Goal: Answer question/provide support: Share knowledge or assist other users

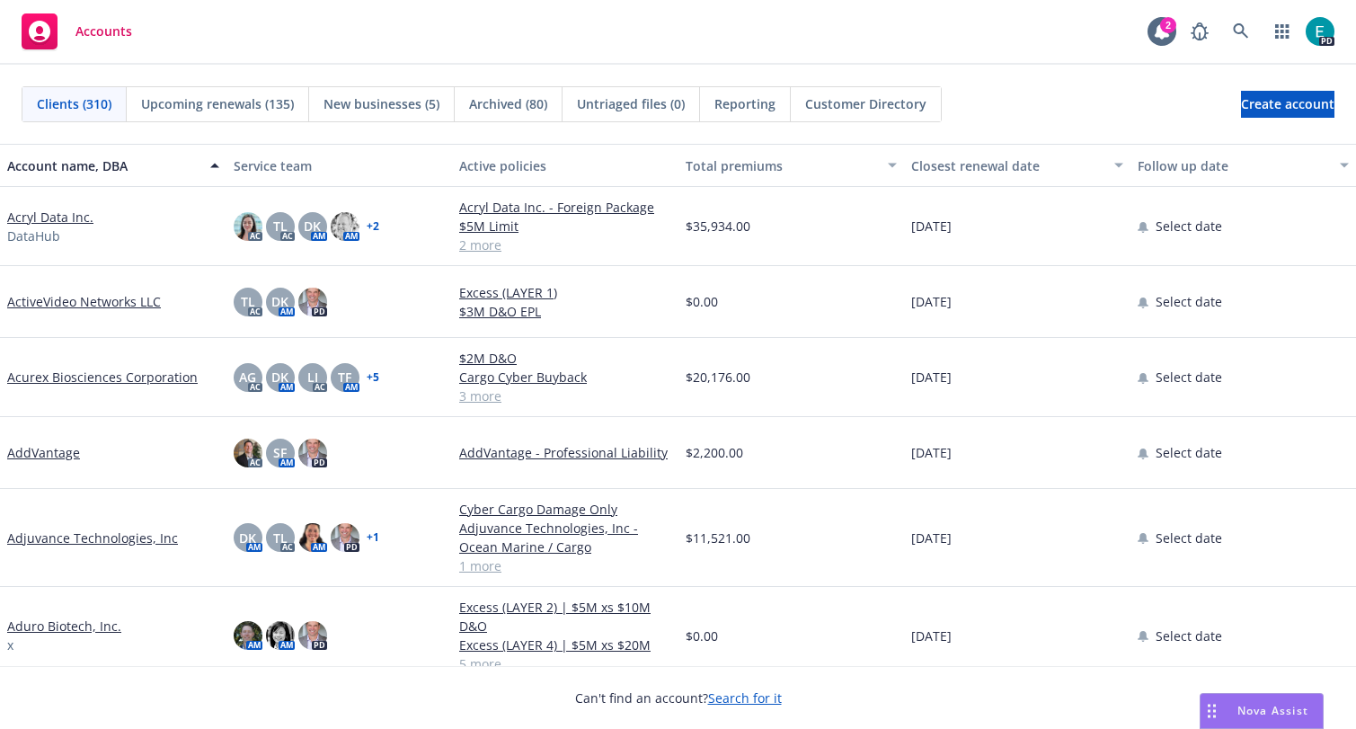
click at [1264, 711] on span "Nova Assist" at bounding box center [1272, 710] width 71 height 15
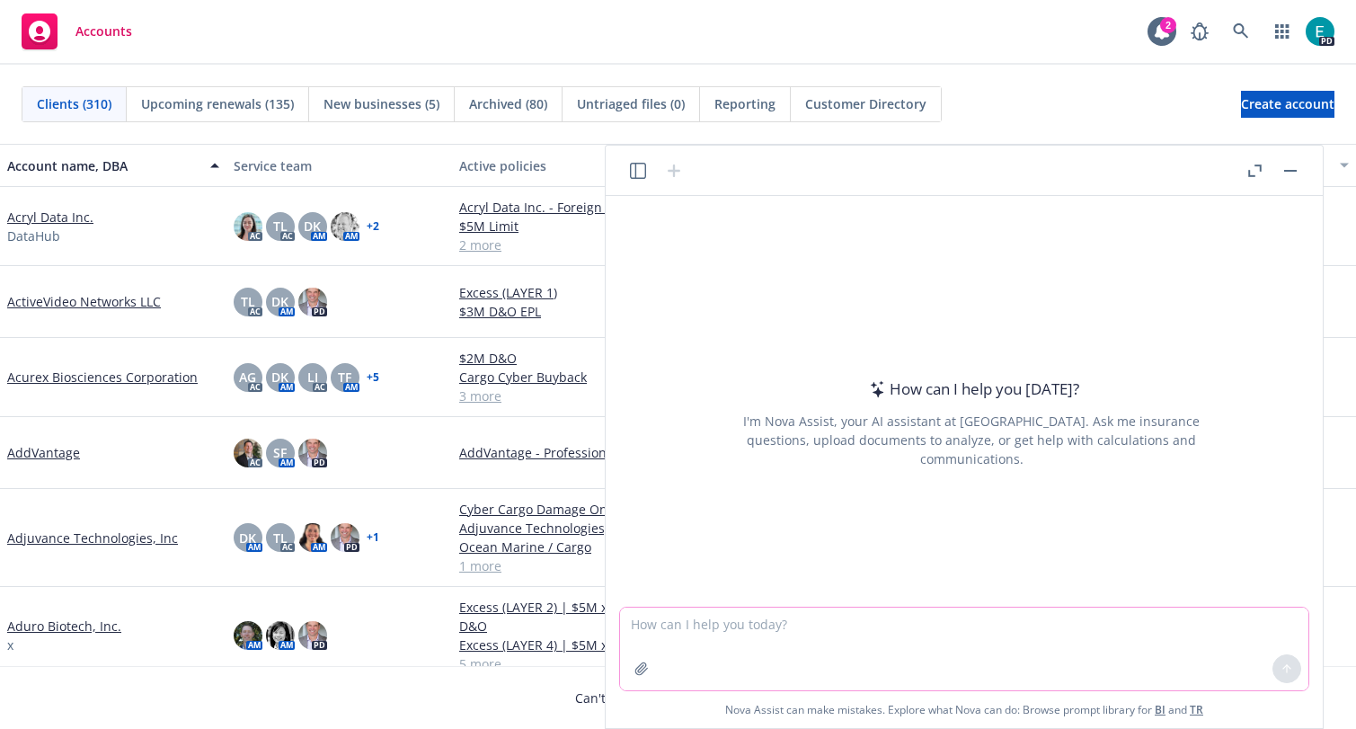
click at [882, 642] on textarea at bounding box center [964, 648] width 688 height 83
type textarea "Does this company have General Liability coverage under this policy or is that …"
click at [647, 668] on icon "button" at bounding box center [641, 668] width 14 height 14
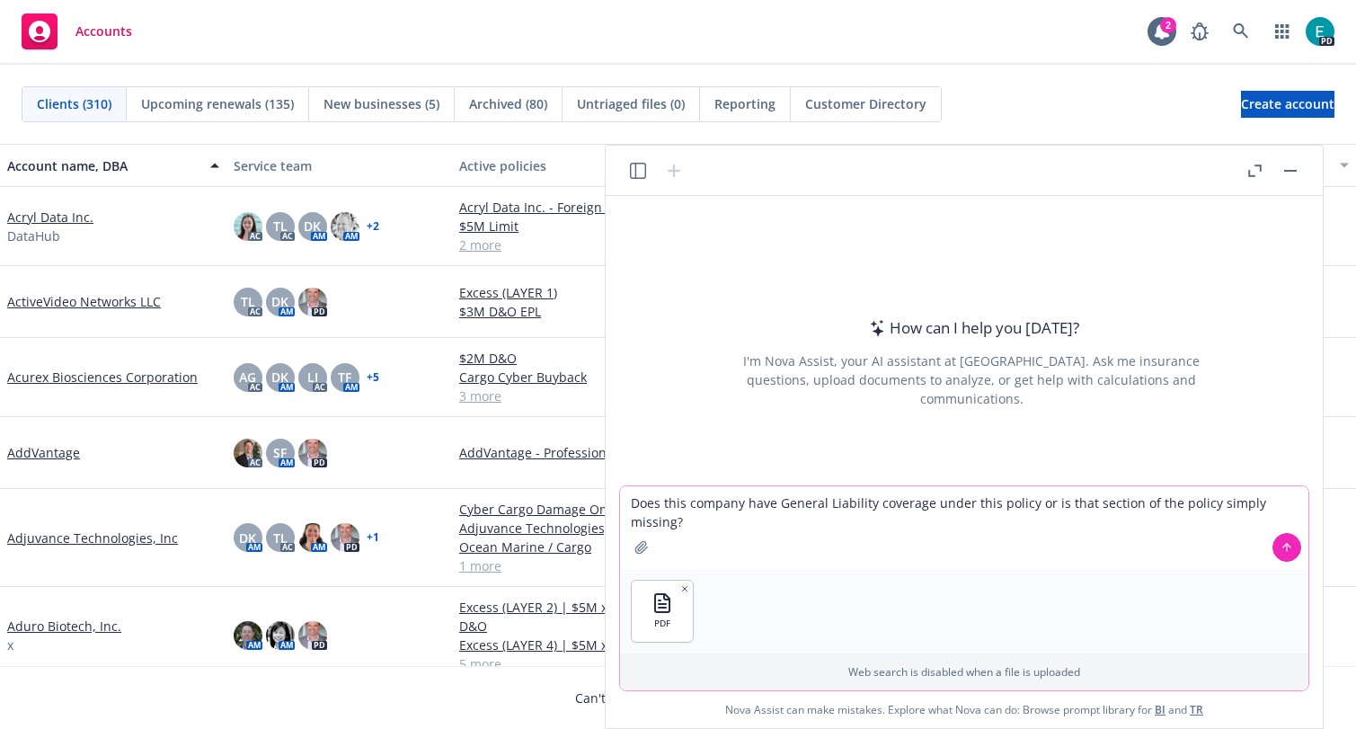
click at [1284, 550] on icon at bounding box center [1286, 547] width 13 height 13
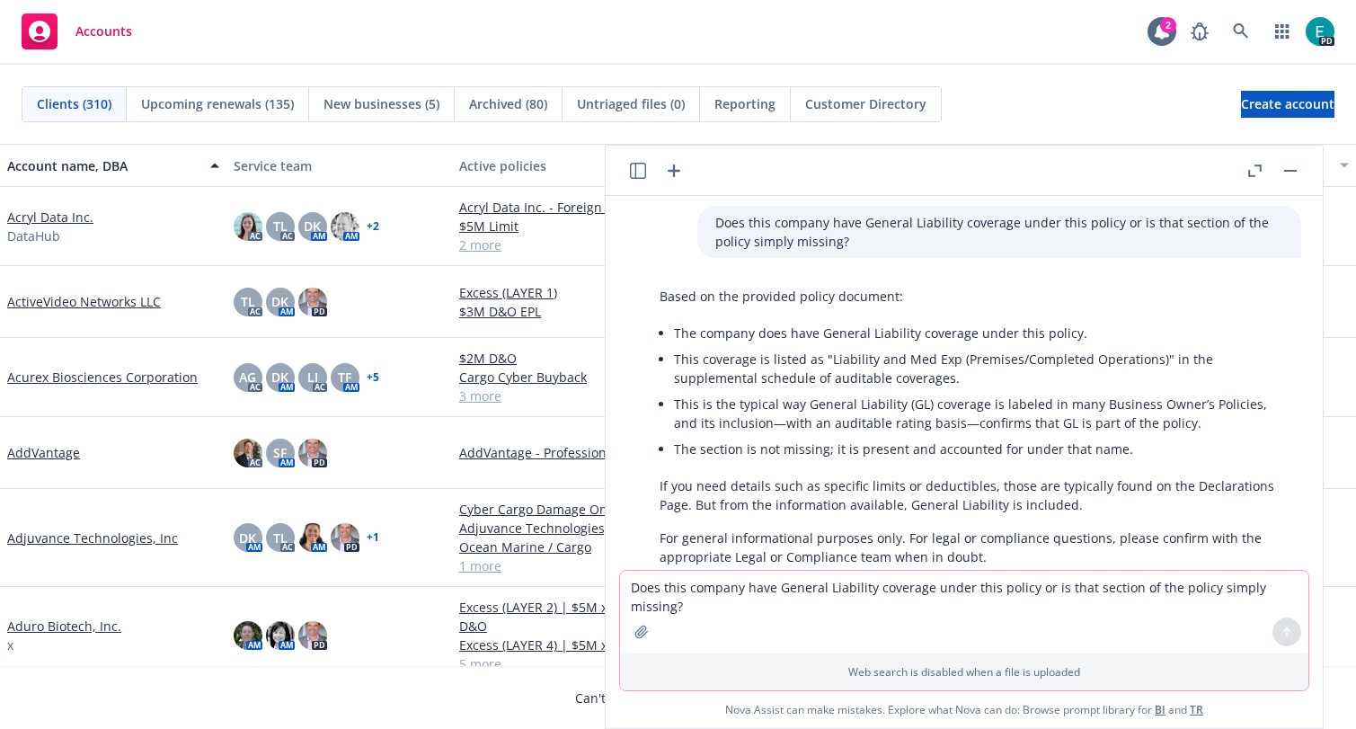
scroll to position [110, 0]
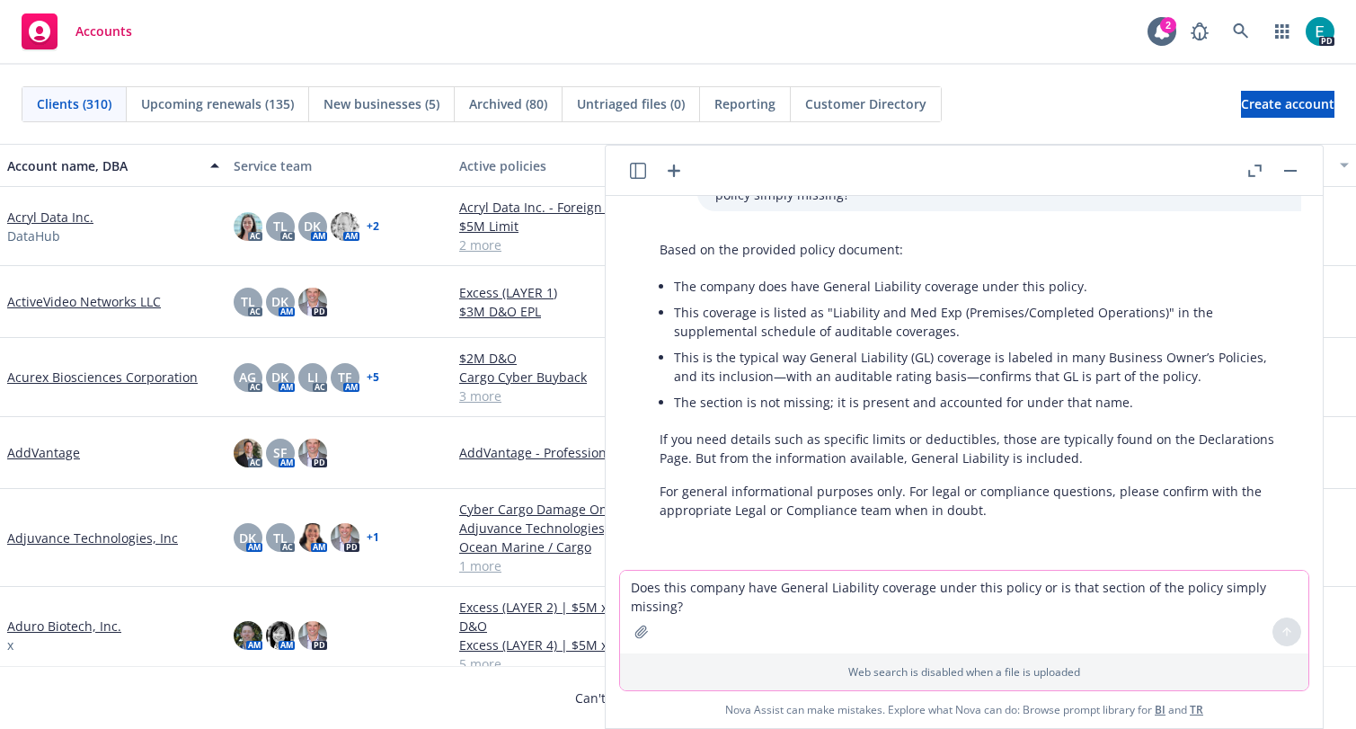
click at [854, 595] on textarea "Does this company have General Liability coverage under this policy or is that …" at bounding box center [964, 611] width 688 height 83
type textarea "does the policy include hired and non owned automobile liability?"
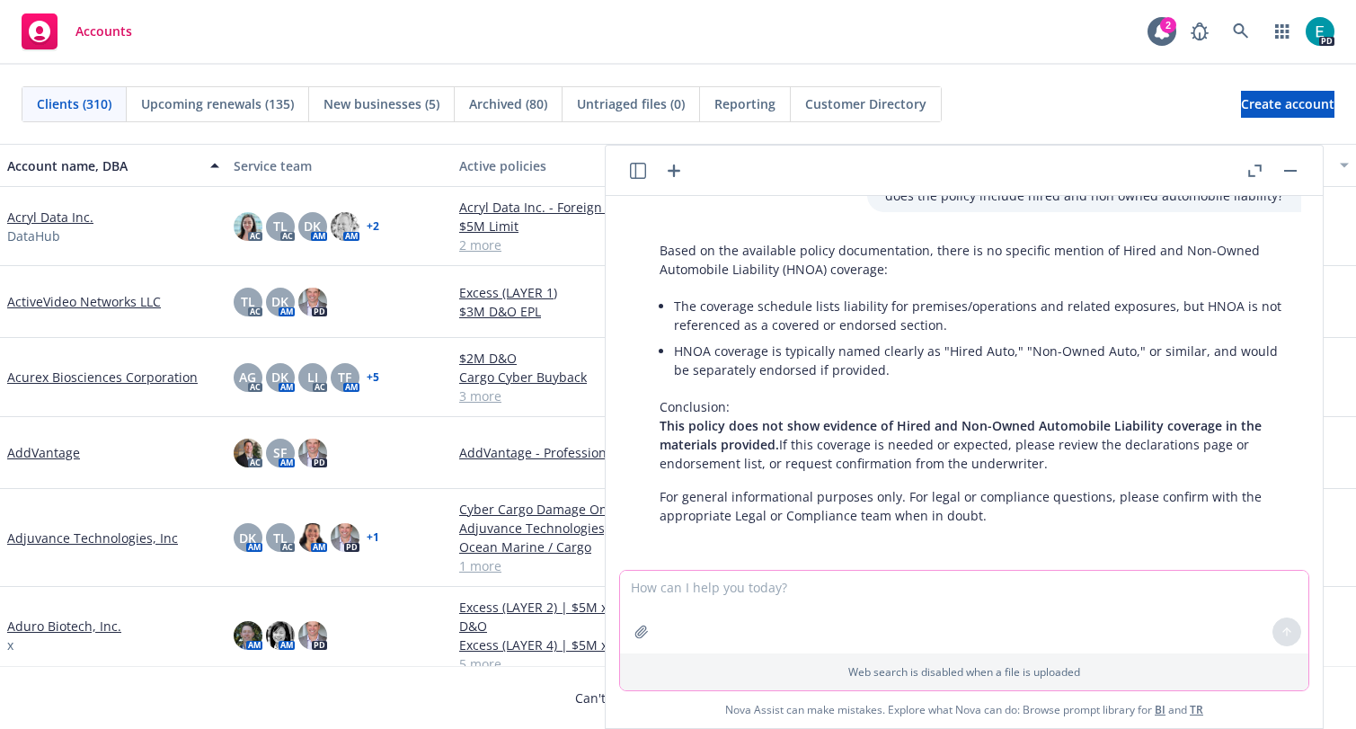
scroll to position [485, 0]
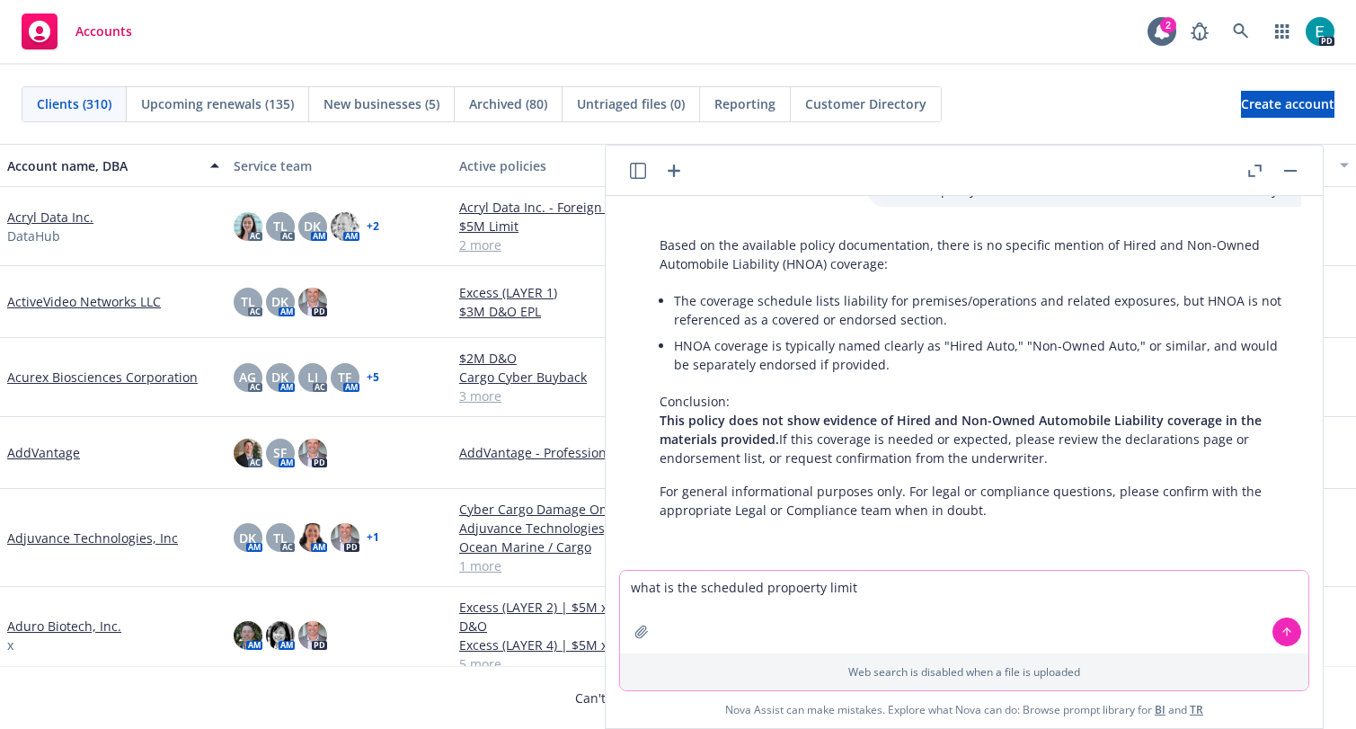
type textarea "what is the scheduled propoerty limit?"
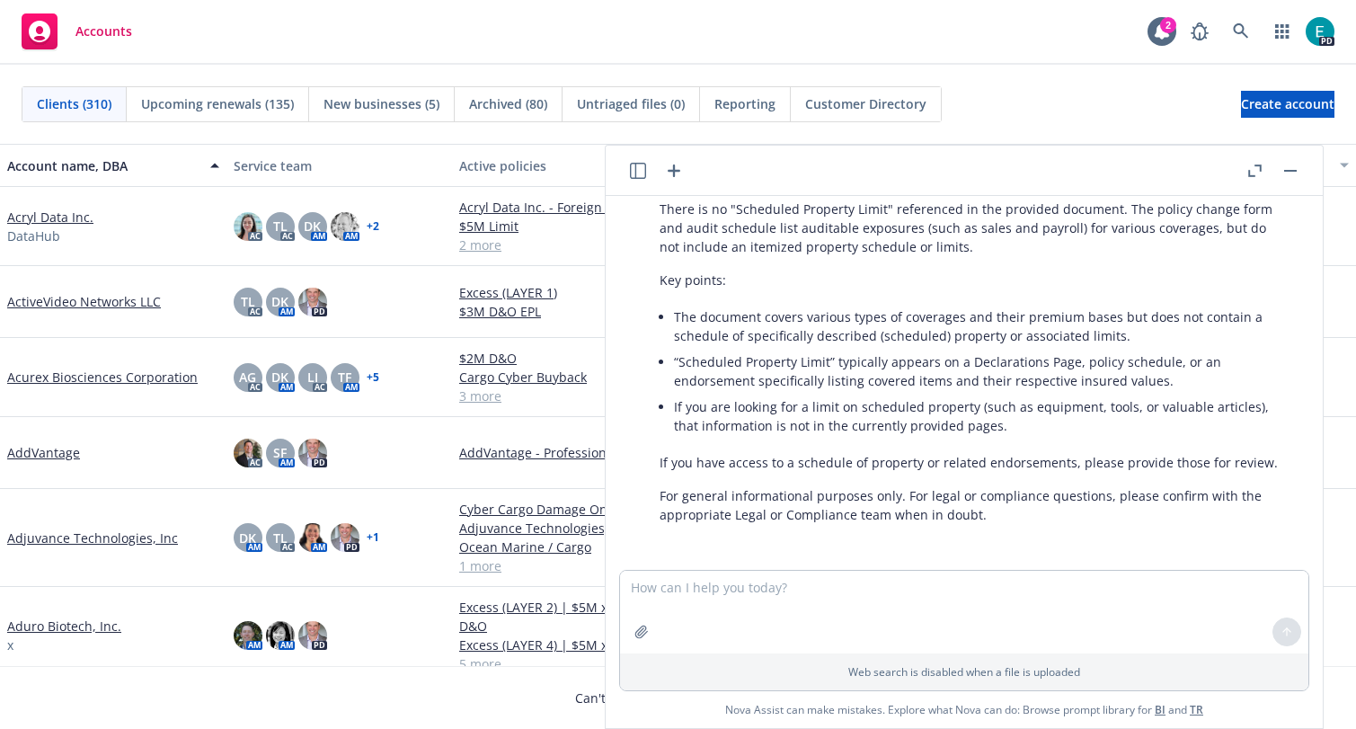
scroll to position [900, 0]
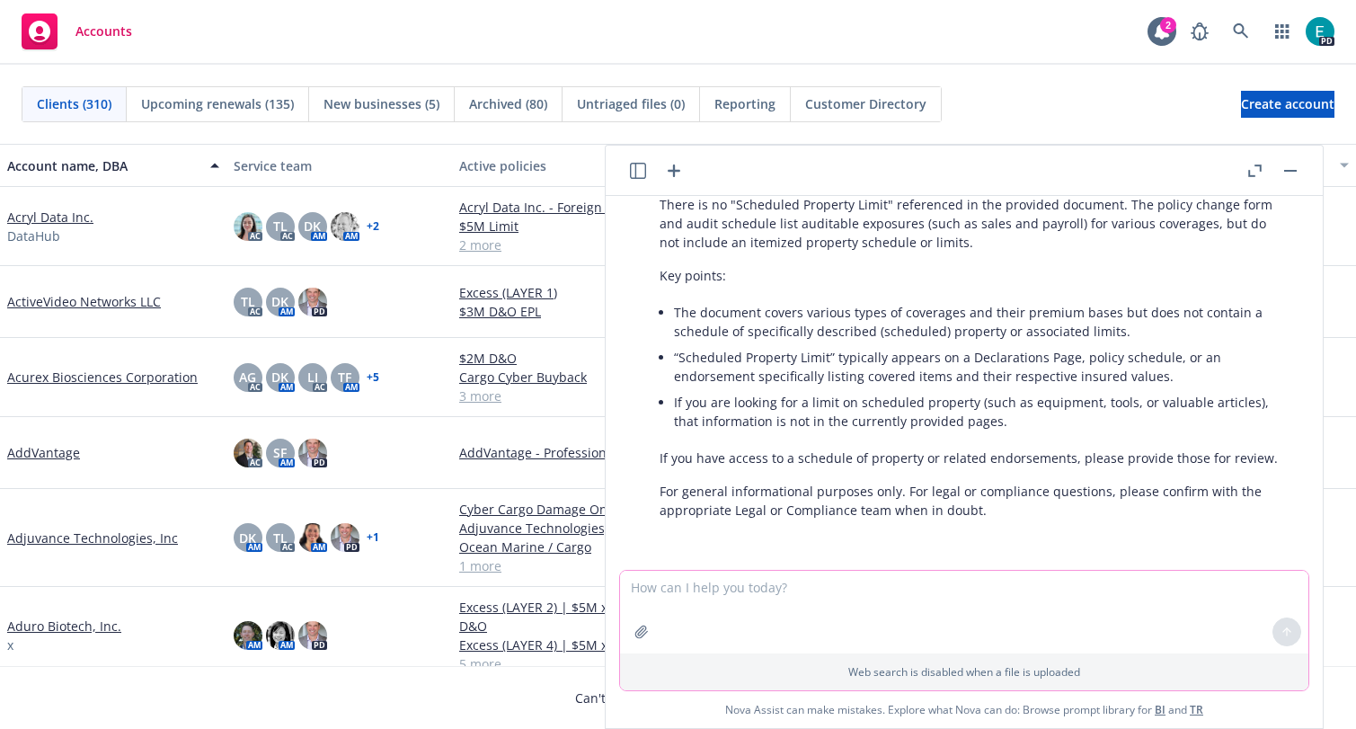
click at [642, 637] on icon "button" at bounding box center [641, 631] width 14 height 14
click at [673, 585] on textarea at bounding box center [964, 611] width 688 height 83
click at [714, 581] on textarea at bounding box center [964, 611] width 688 height 83
type textarea "what firm is the parent of alldigital insurance?"
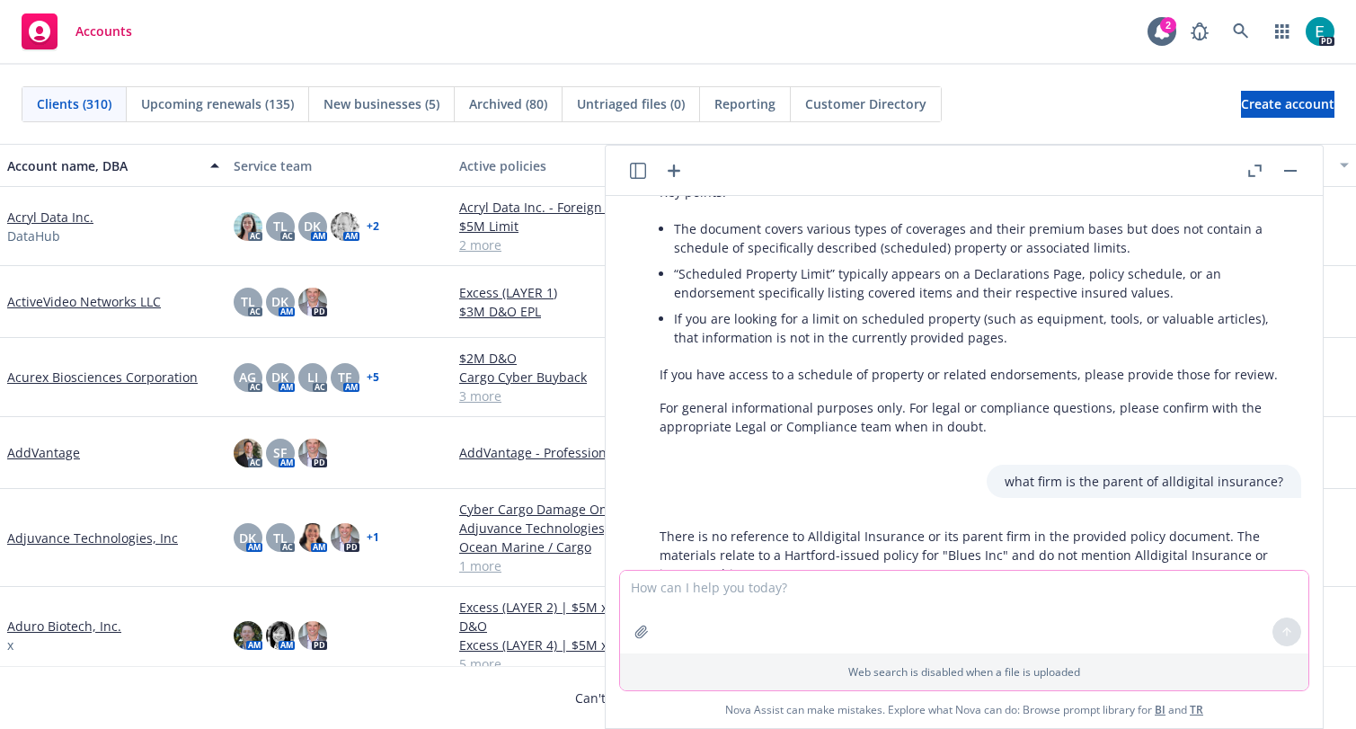
scroll to position [1100, 0]
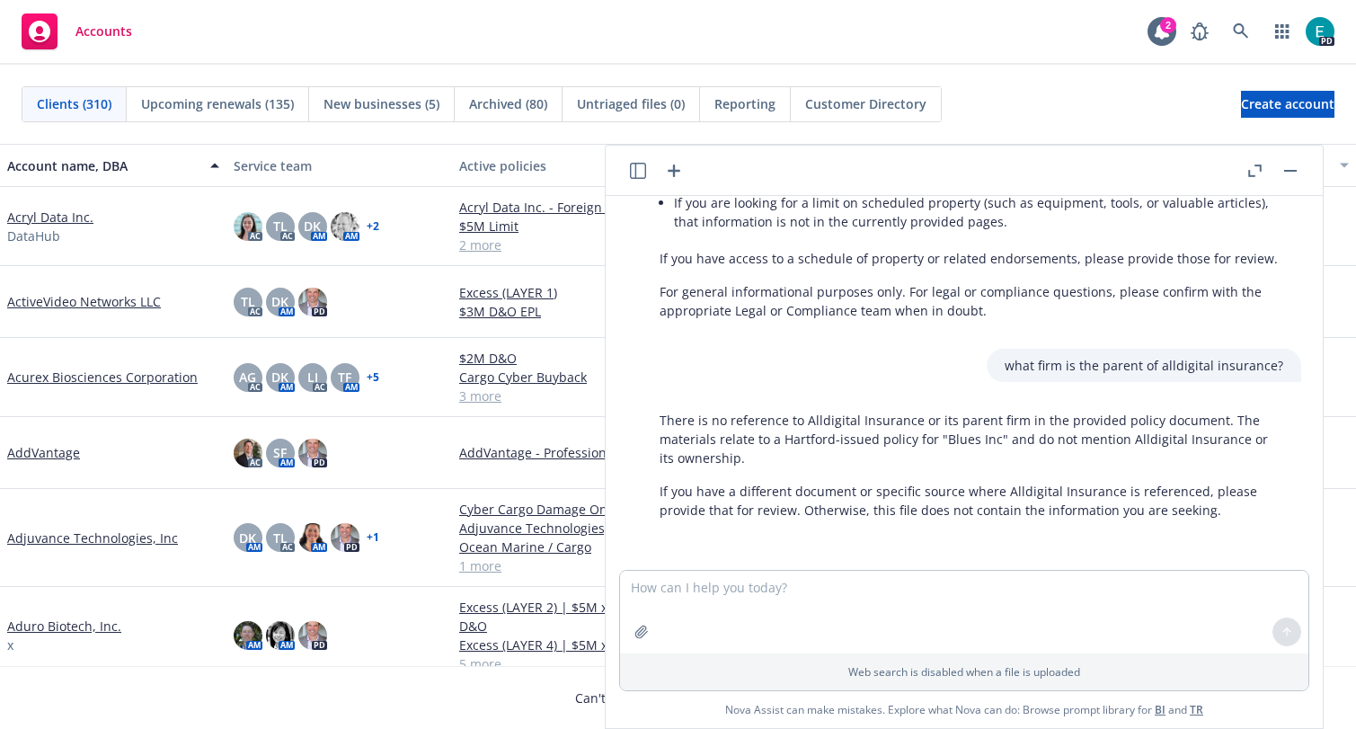
click at [670, 165] on icon "button" at bounding box center [674, 171] width 22 height 22
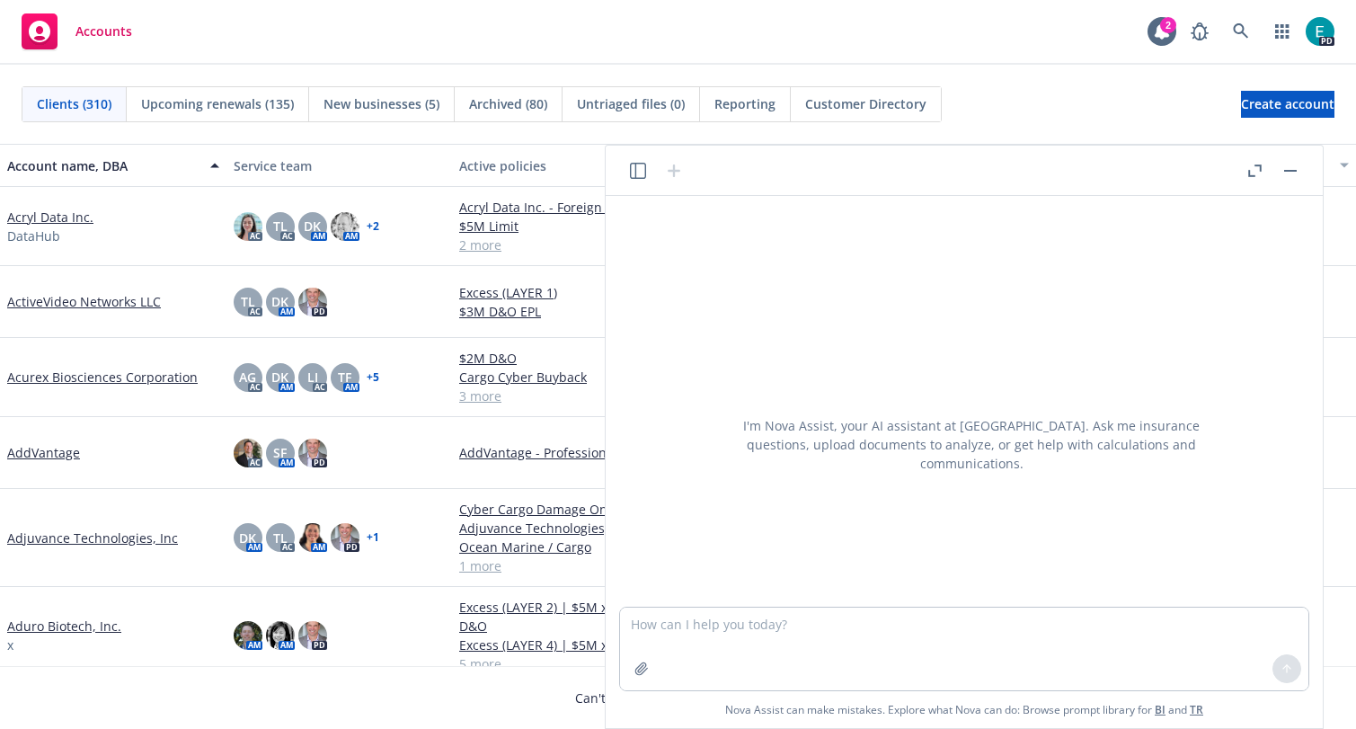
click at [692, 637] on textarea at bounding box center [964, 648] width 688 height 83
drag, startPoint x: 637, startPoint y: 610, endPoint x: 595, endPoint y: 599, distance: 43.6
click at [595, 599] on body "Accounts 2 PD Clients (310) Upcoming renewals (135) New businesses (5) Archived…" at bounding box center [678, 364] width 1356 height 729
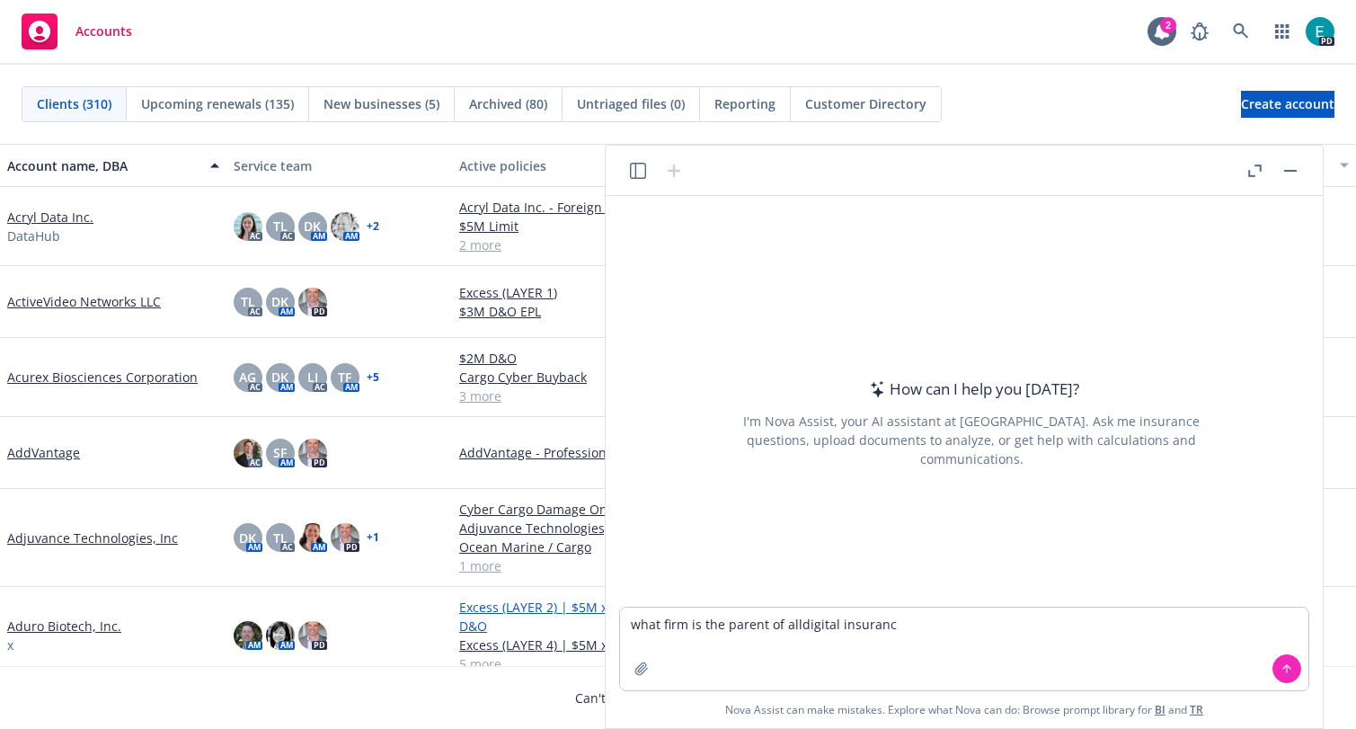
type textarea "what firm is the parent of alldigital insurance"
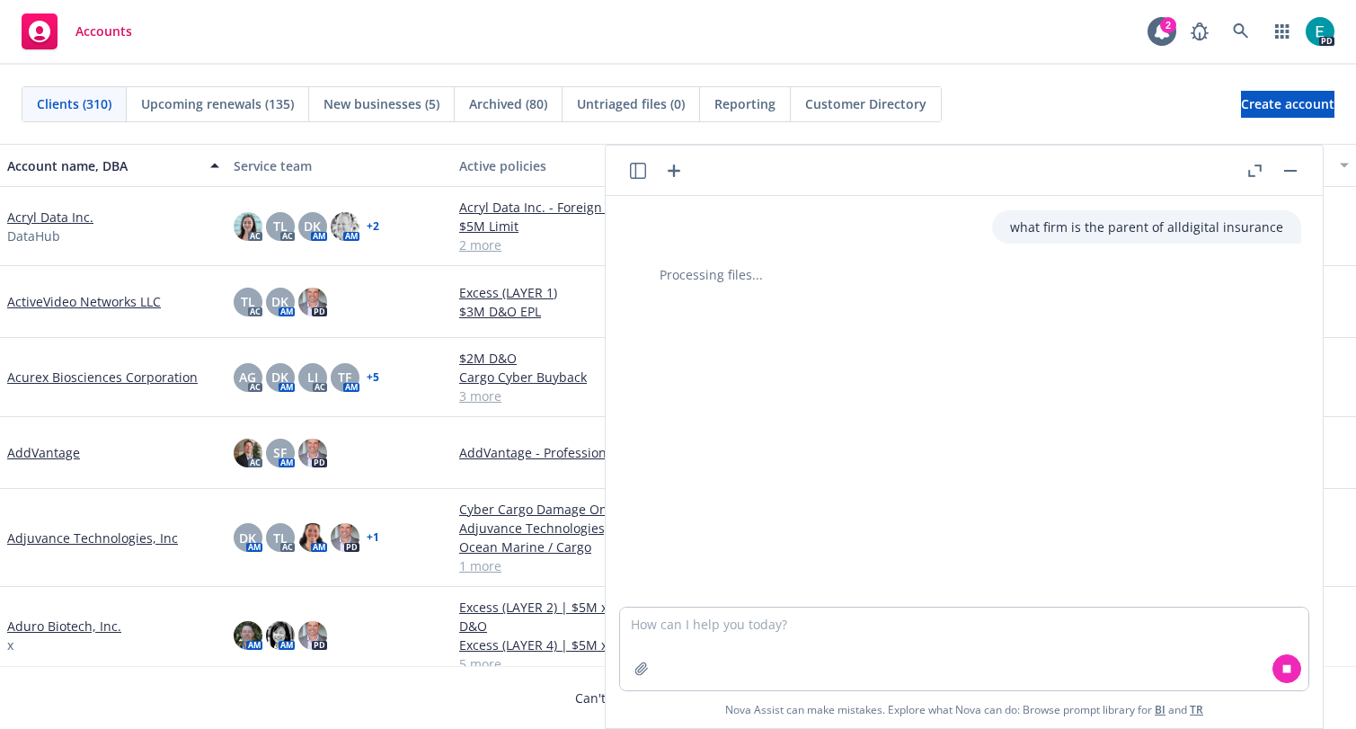
click at [634, 172] on icon "button" at bounding box center [638, 171] width 16 height 16
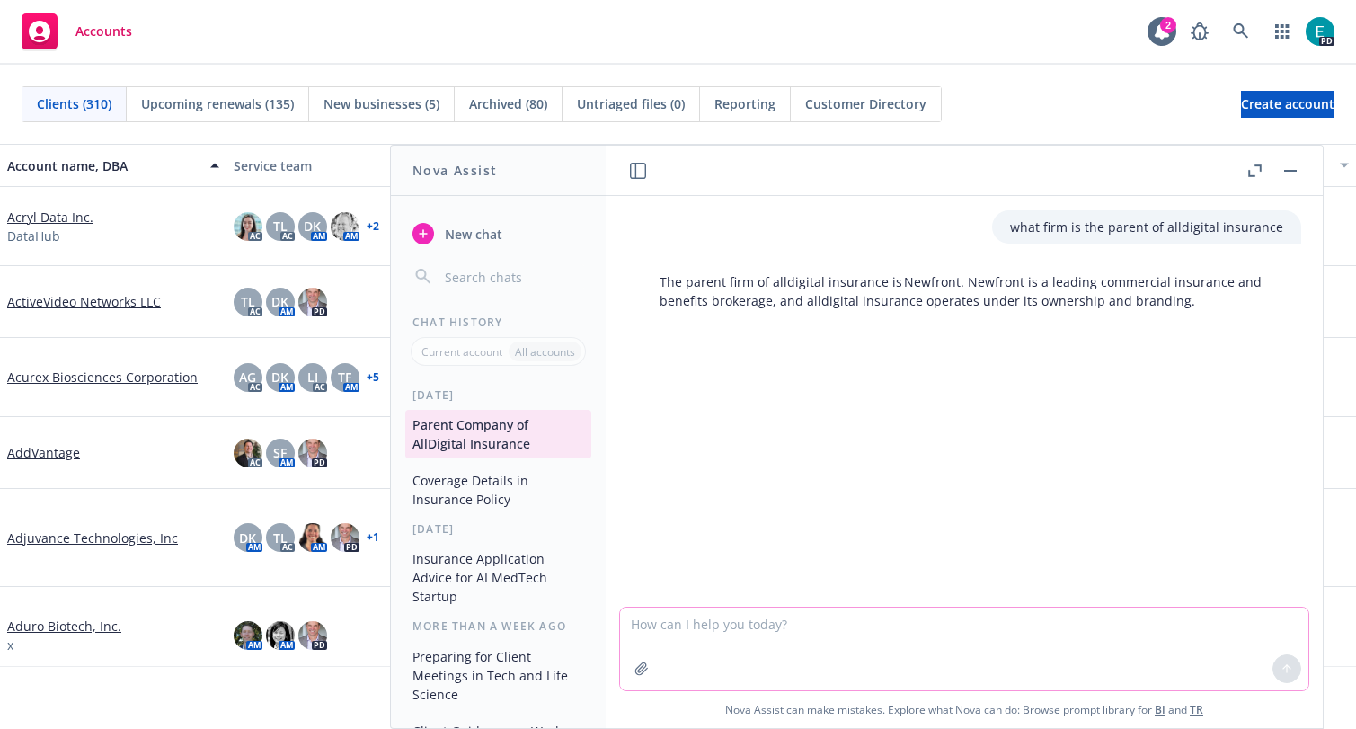
click at [749, 623] on textarea at bounding box center [964, 648] width 688 height 83
type textarea "no it is not"
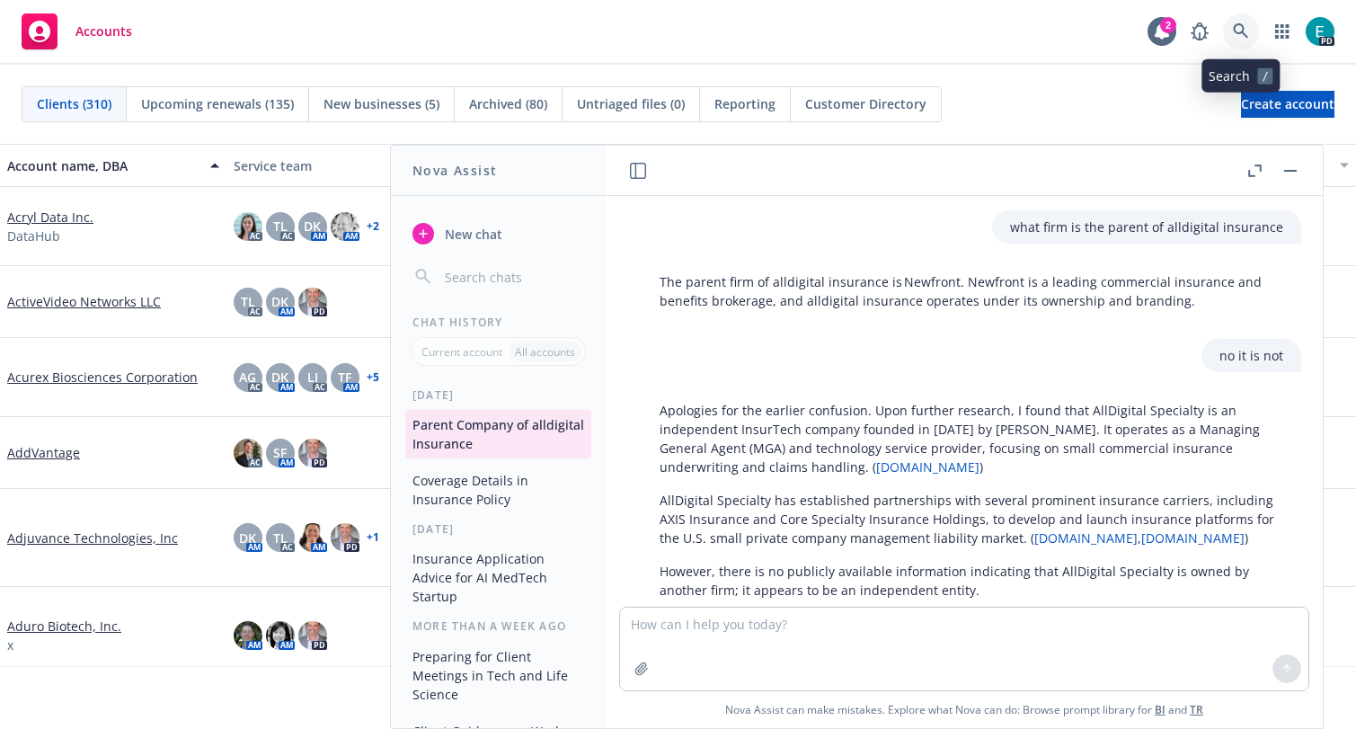
click at [1229, 29] on link at bounding box center [1241, 31] width 36 height 36
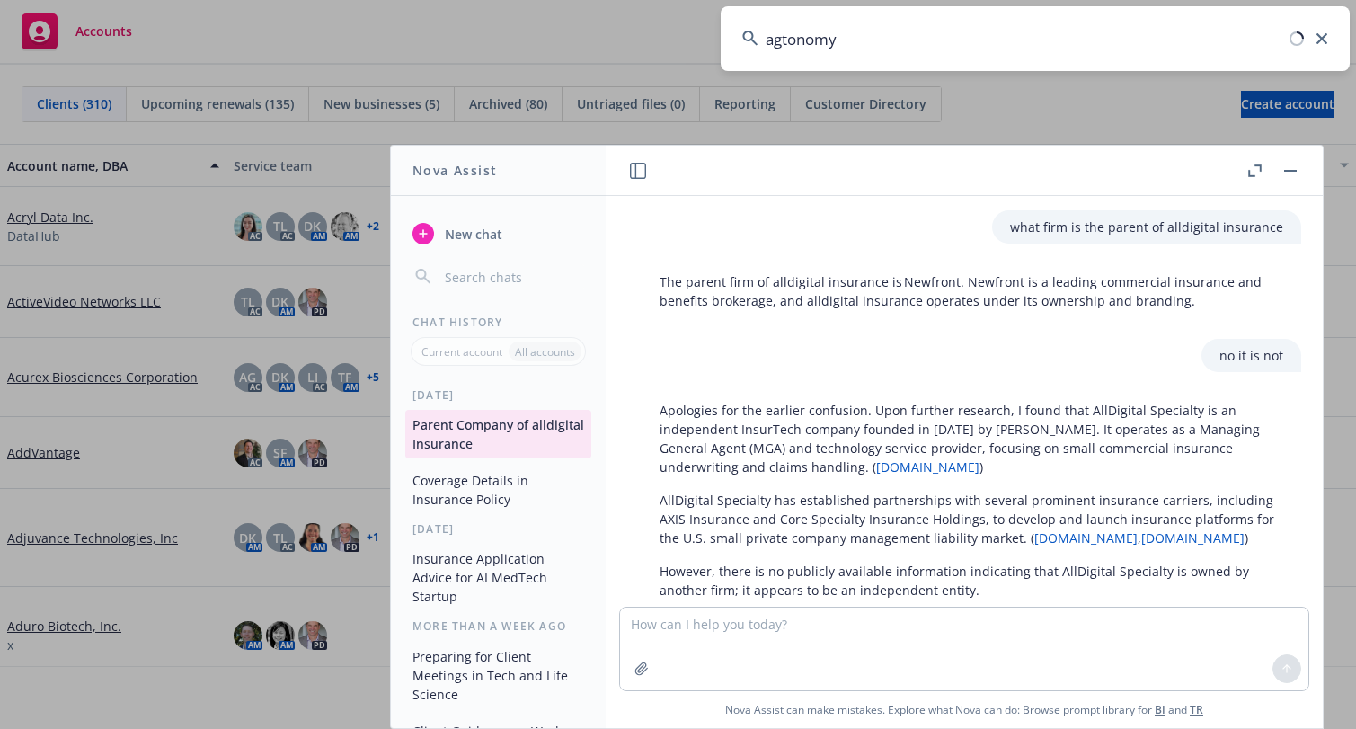
type input "agtonomy"
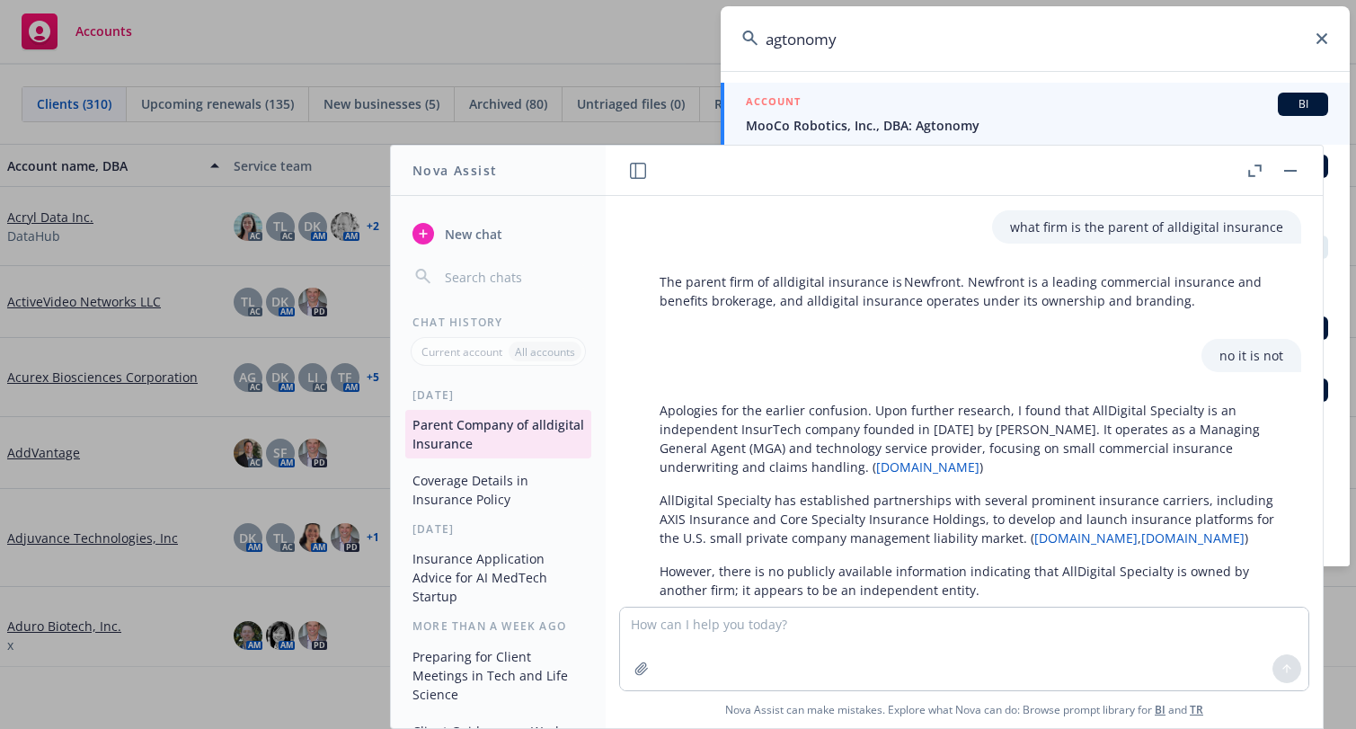
click at [928, 126] on span "MooCo Robotics, Inc., DBA: Agtonomy" at bounding box center [1037, 125] width 582 height 19
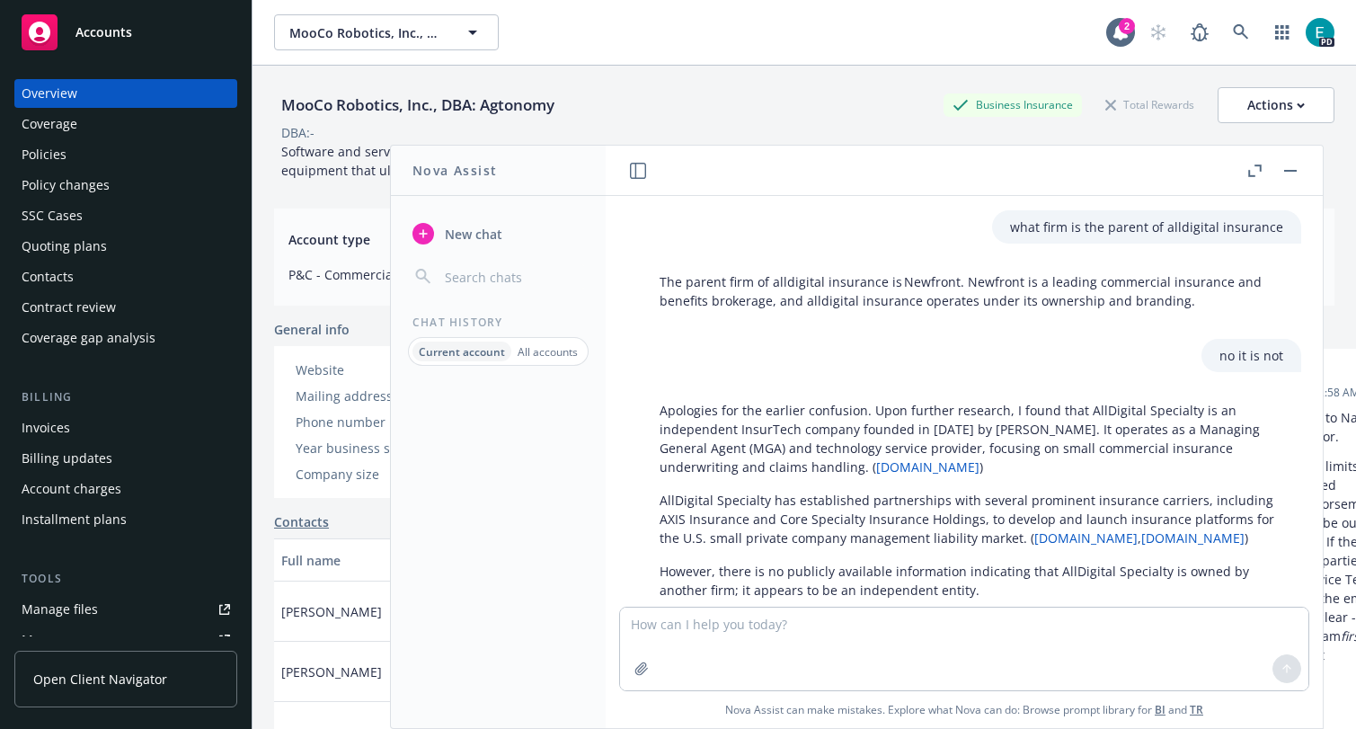
click at [628, 160] on div at bounding box center [638, 171] width 22 height 22
click at [436, 236] on button "New chat" at bounding box center [498, 233] width 186 height 32
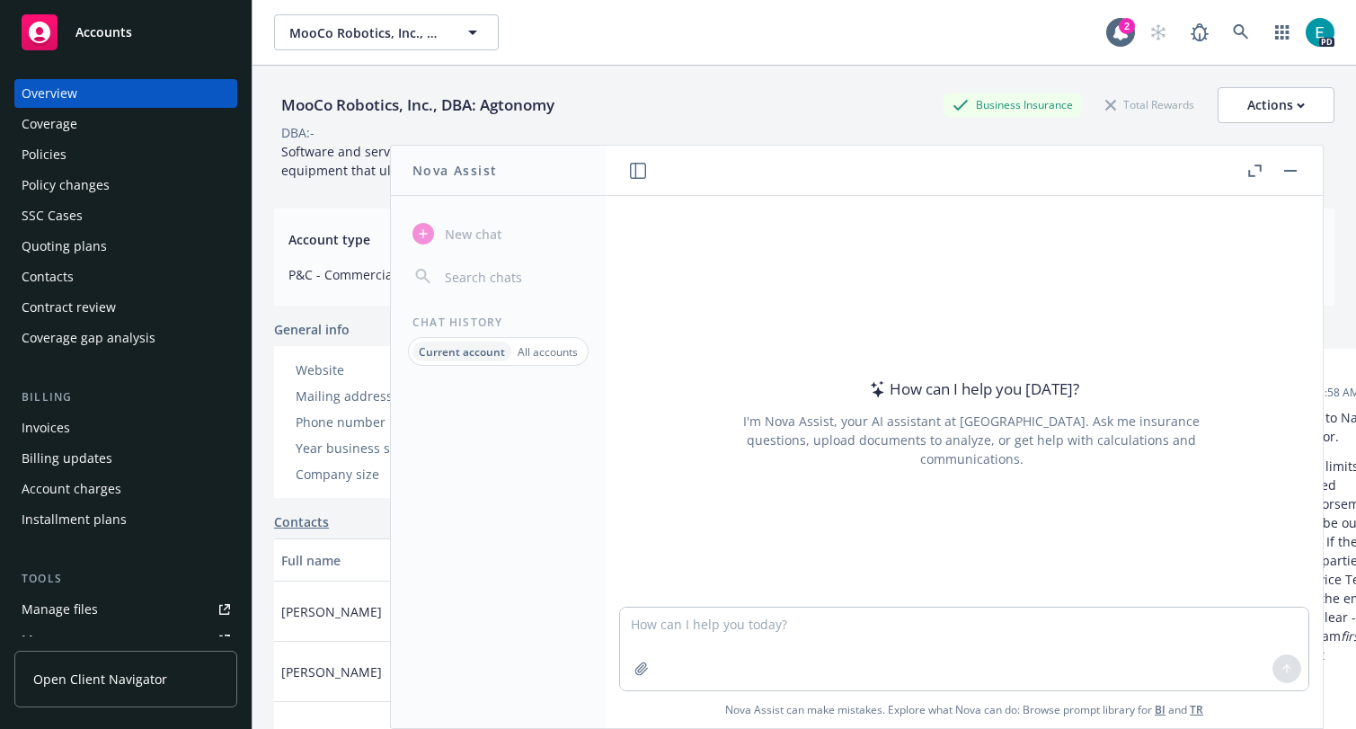
click at [688, 643] on textarea at bounding box center [964, 648] width 688 height 83
type textarea "Does Agtonomy package policy cover them if they own and use a small DJI drone f…"
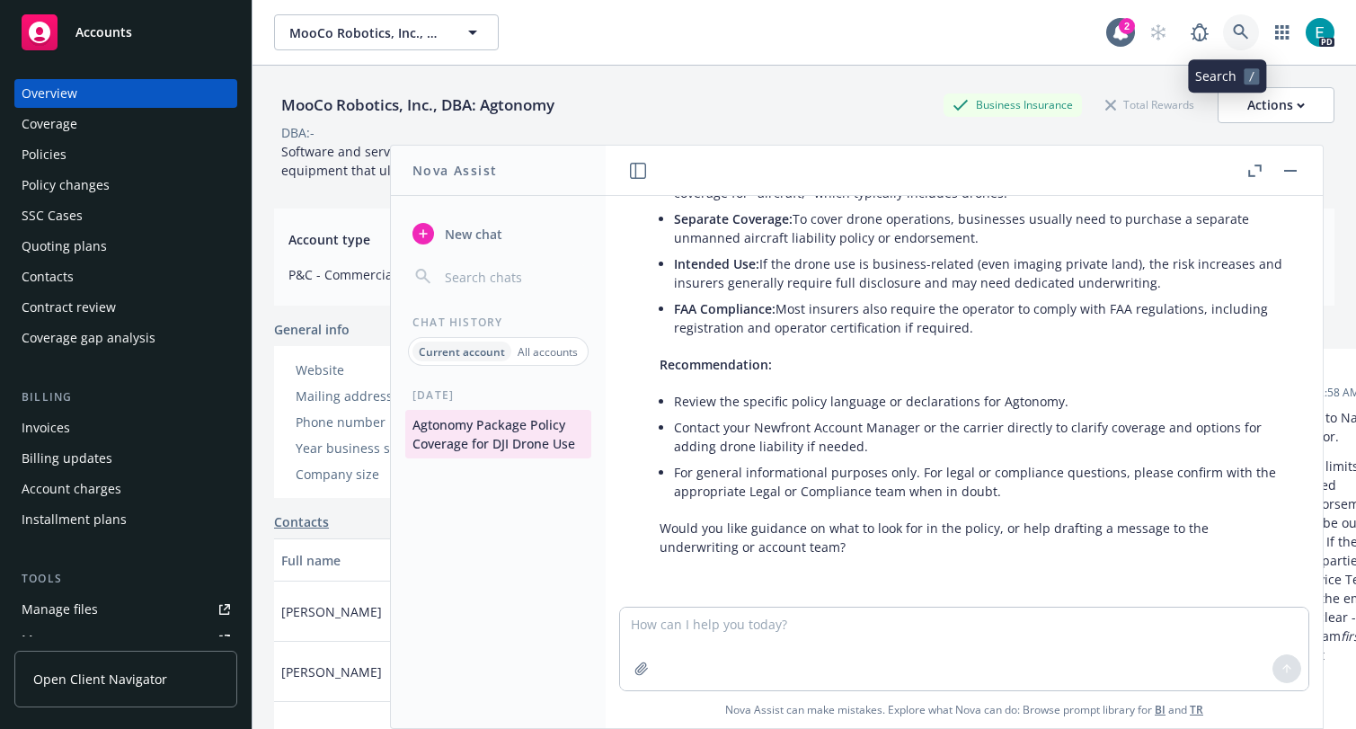
click at [1233, 25] on icon at bounding box center [1240, 31] width 15 height 15
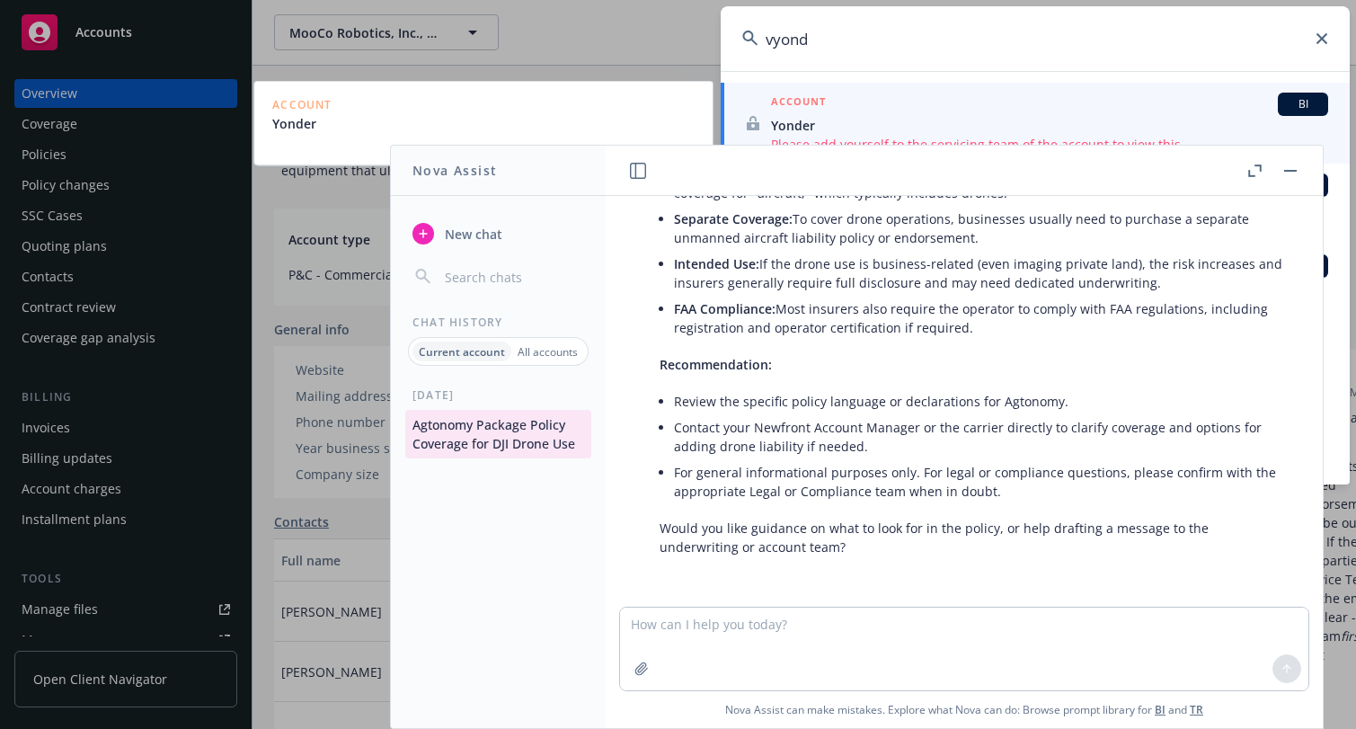
type input "vyond"
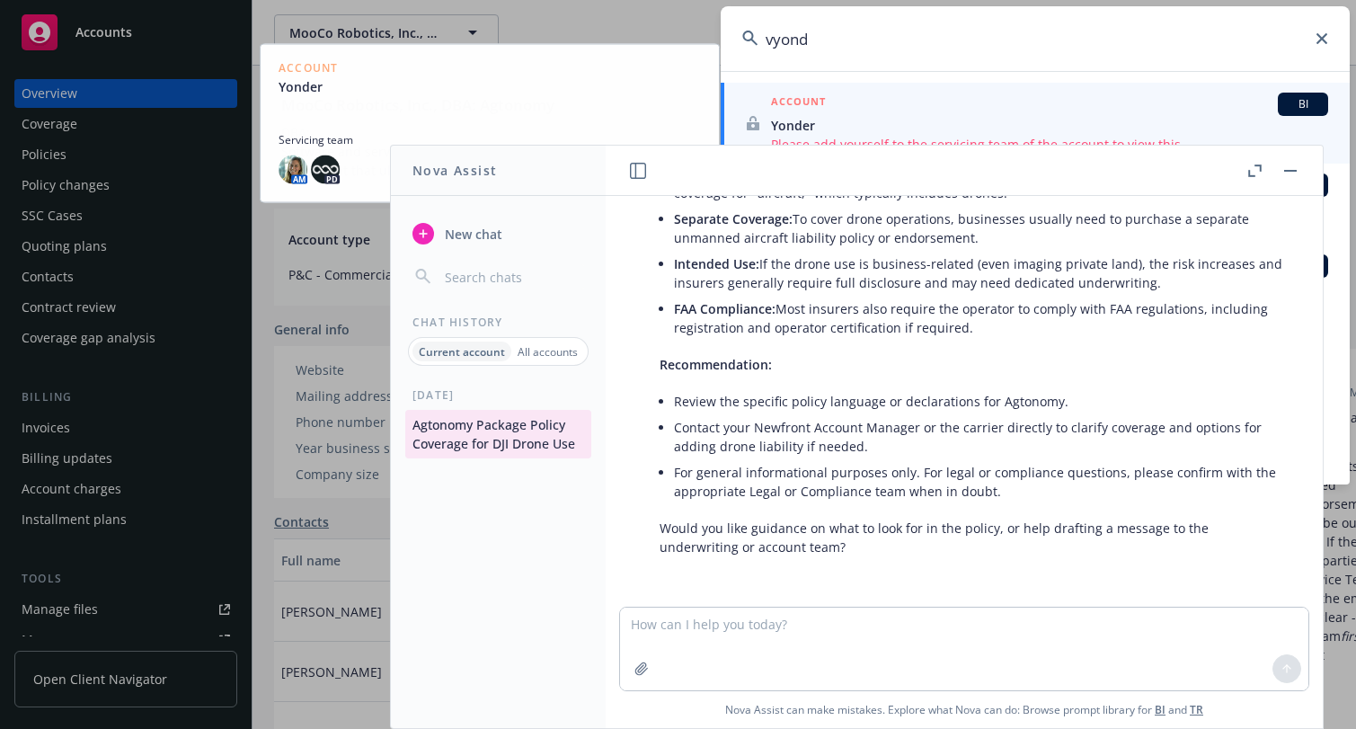
click at [926, 50] on input "vyond" at bounding box center [1034, 38] width 629 height 65
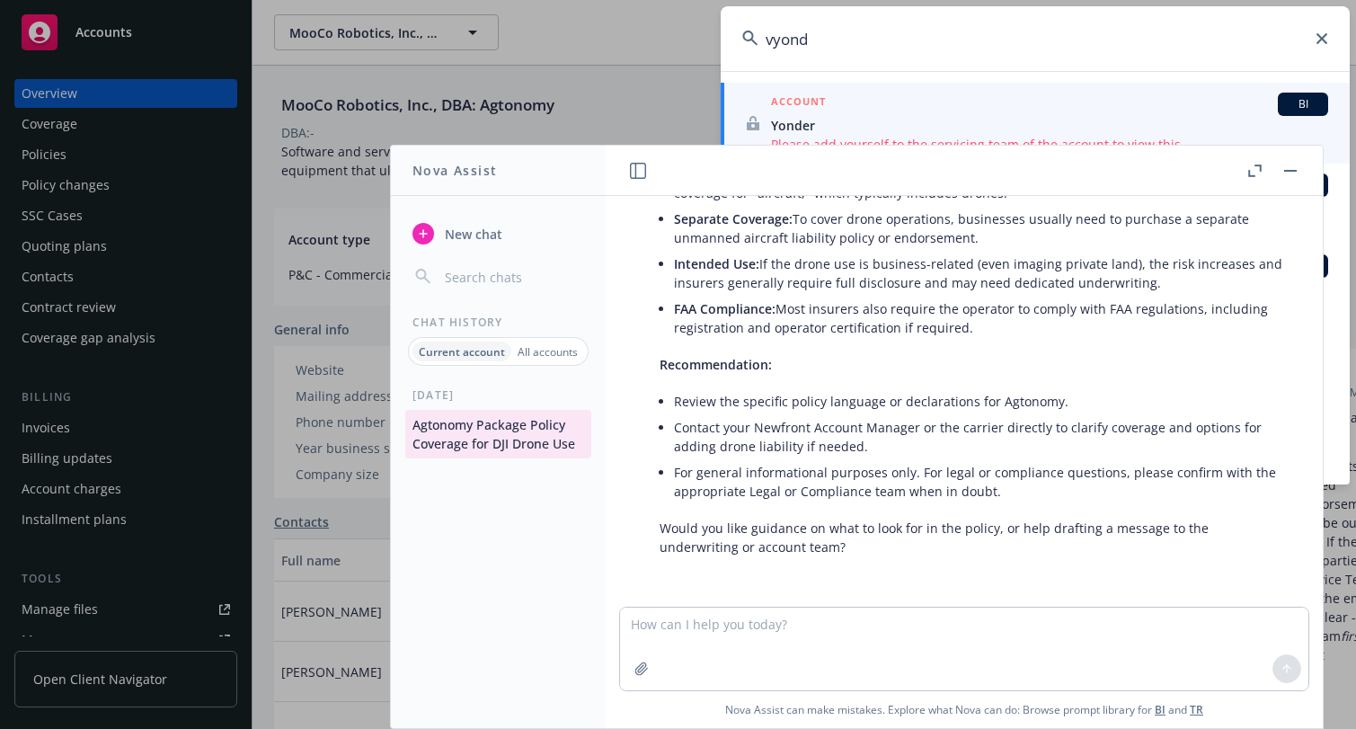
click at [1280, 166] on button "button" at bounding box center [1290, 171] width 22 height 22
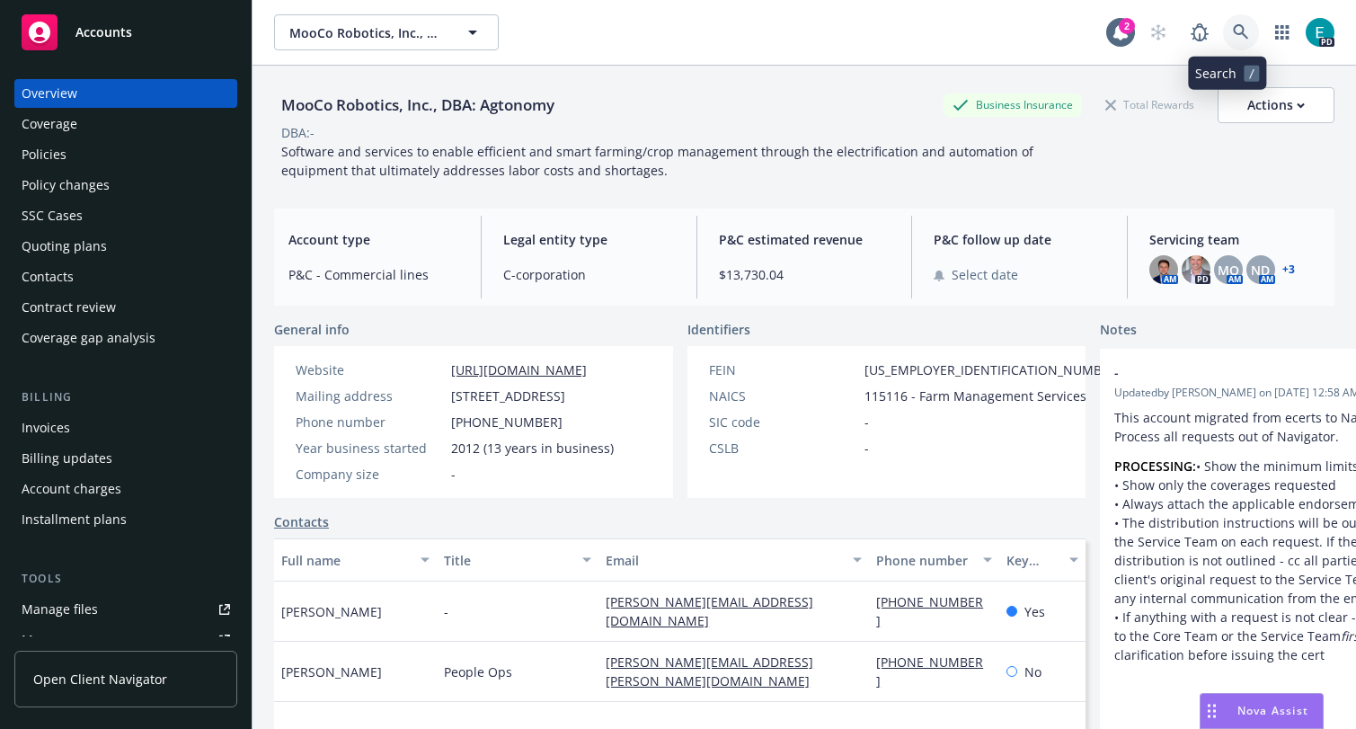
click at [1233, 28] on icon at bounding box center [1241, 32] width 16 height 16
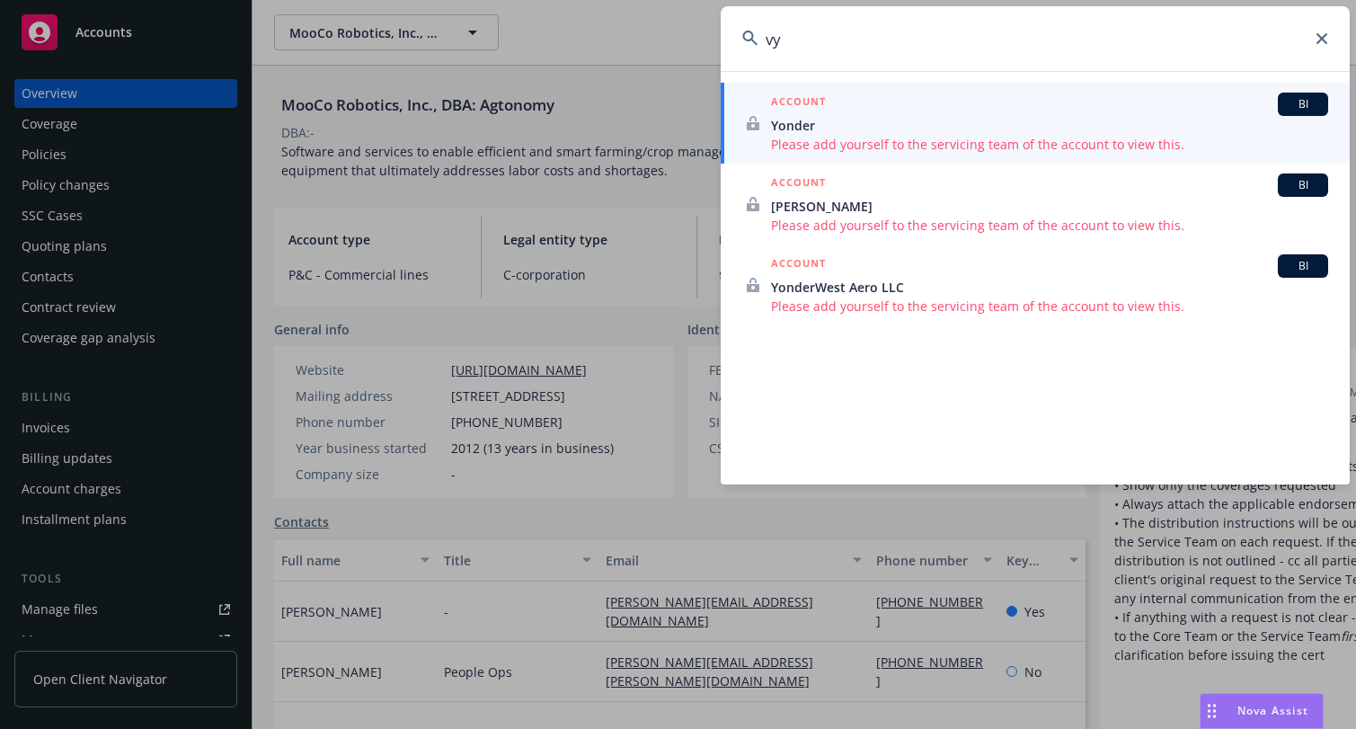
type input "v"
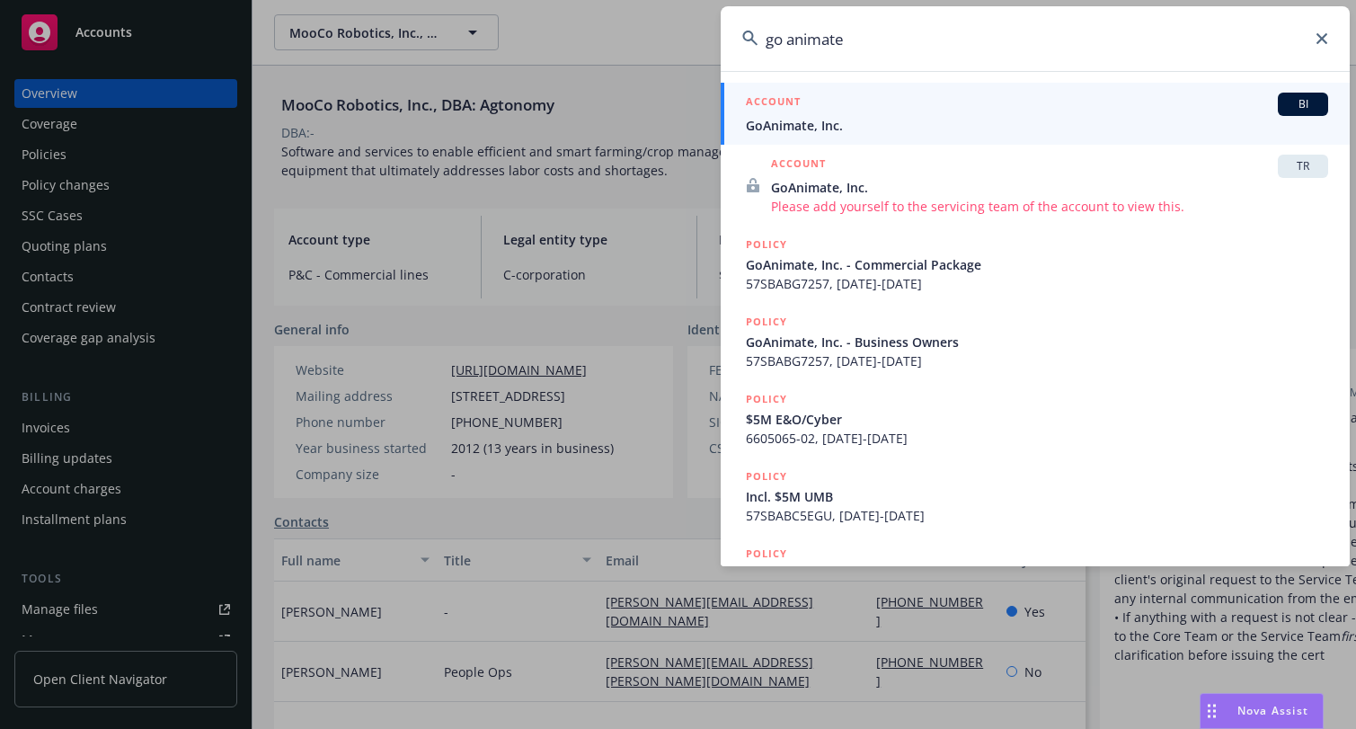
type input "go animate"
click at [776, 130] on span "GoAnimate, Inc." at bounding box center [1037, 125] width 582 height 19
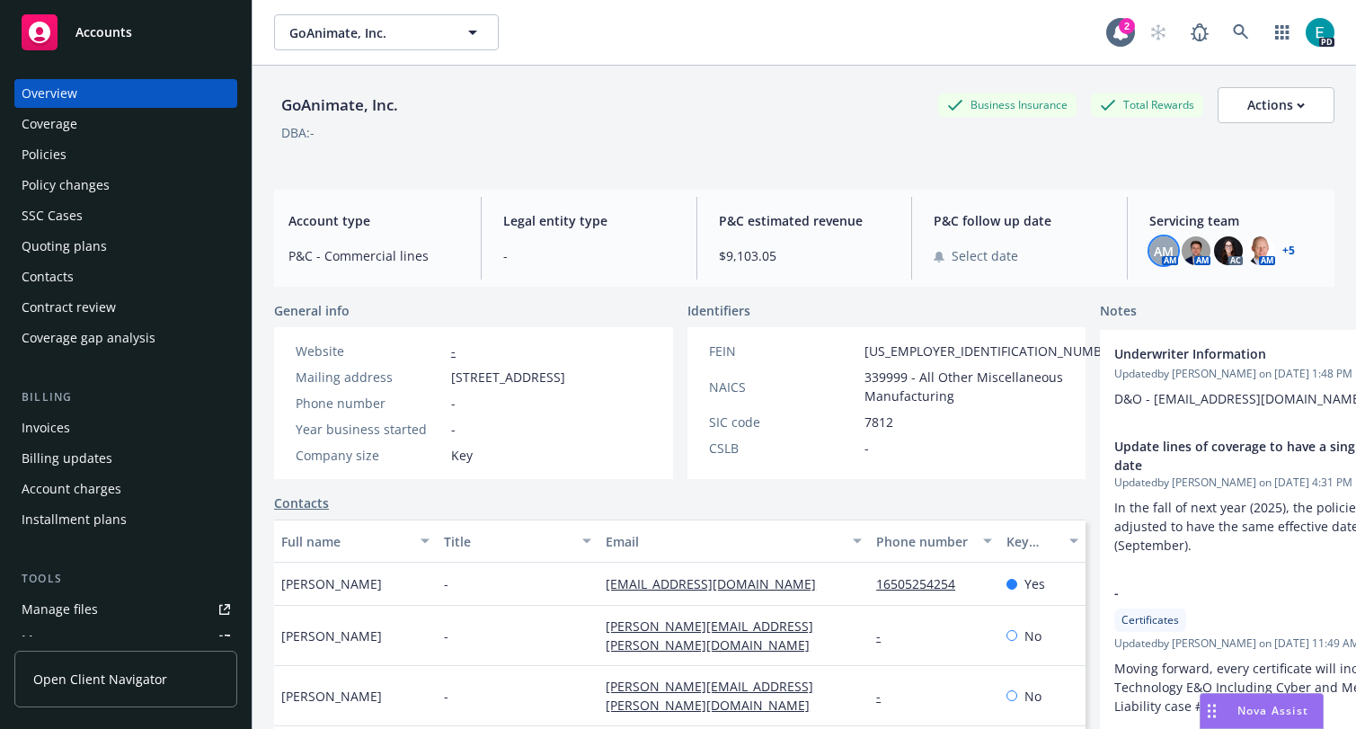
click at [1155, 248] on span "AM" at bounding box center [1163, 251] width 20 height 19
click at [1198, 252] on img at bounding box center [1195, 250] width 29 height 29
click at [1153, 252] on span "AM" at bounding box center [1163, 251] width 20 height 19
click at [1181, 249] on img at bounding box center [1195, 250] width 29 height 29
click at [1214, 244] on img at bounding box center [1228, 250] width 29 height 29
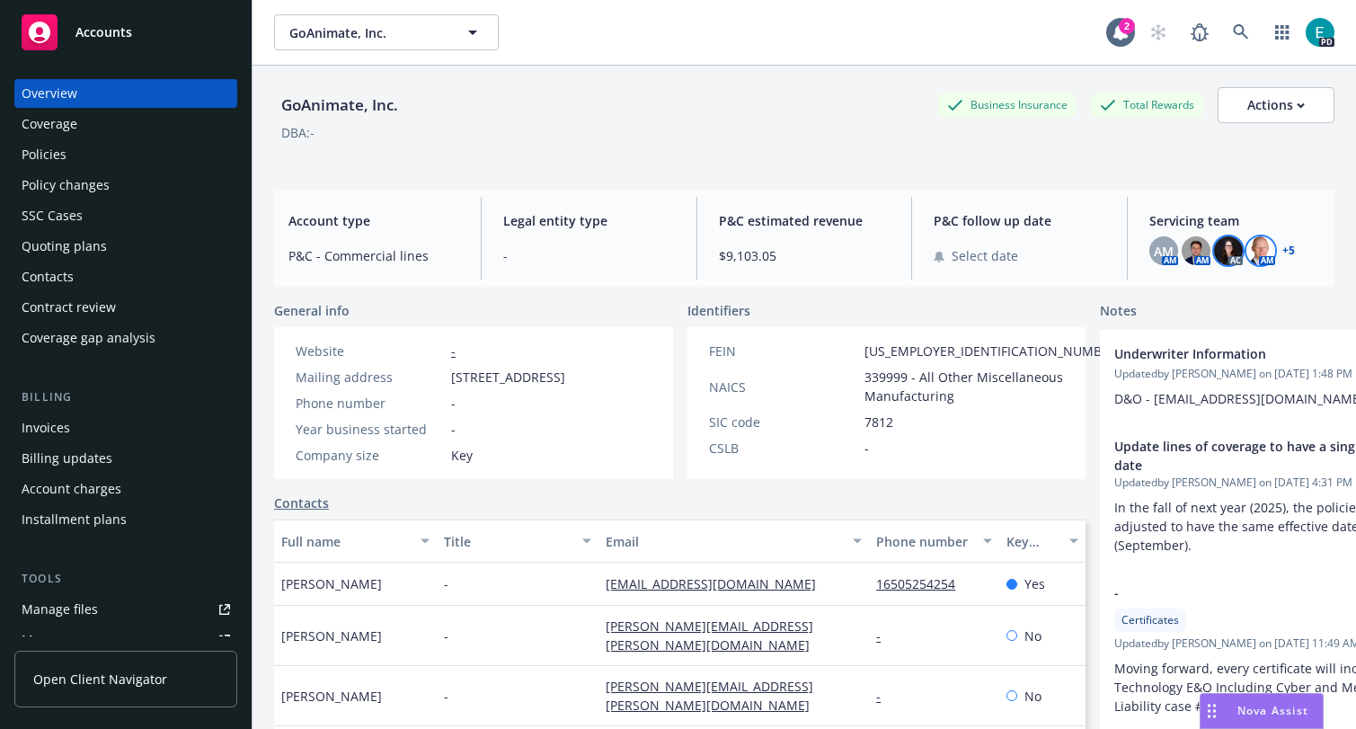
click at [1247, 243] on img at bounding box center [1260, 250] width 29 height 29
click at [1282, 246] on link "+ 5" at bounding box center [1288, 250] width 13 height 11
